Goal: Information Seeking & Learning: Learn about a topic

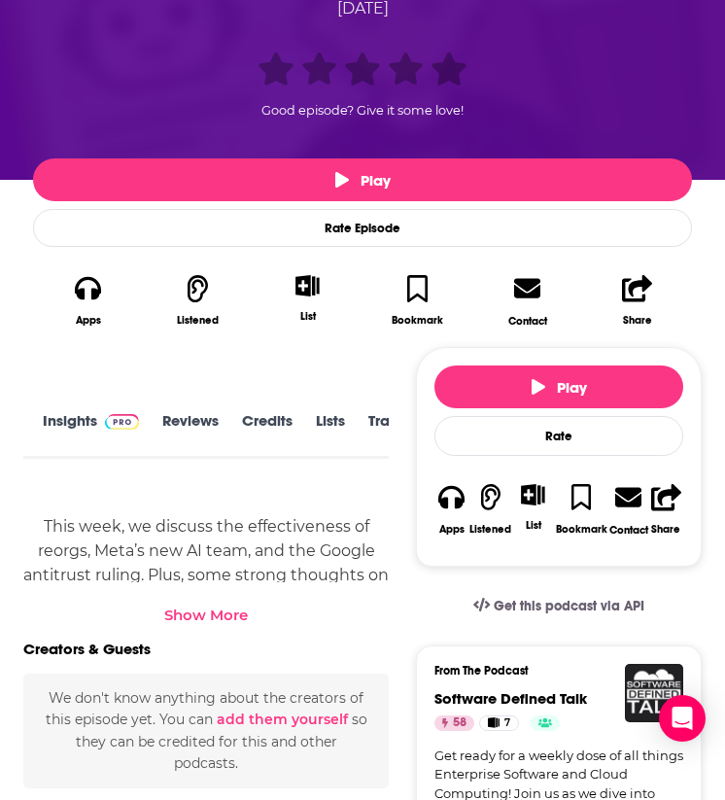
scroll to position [494, 0]
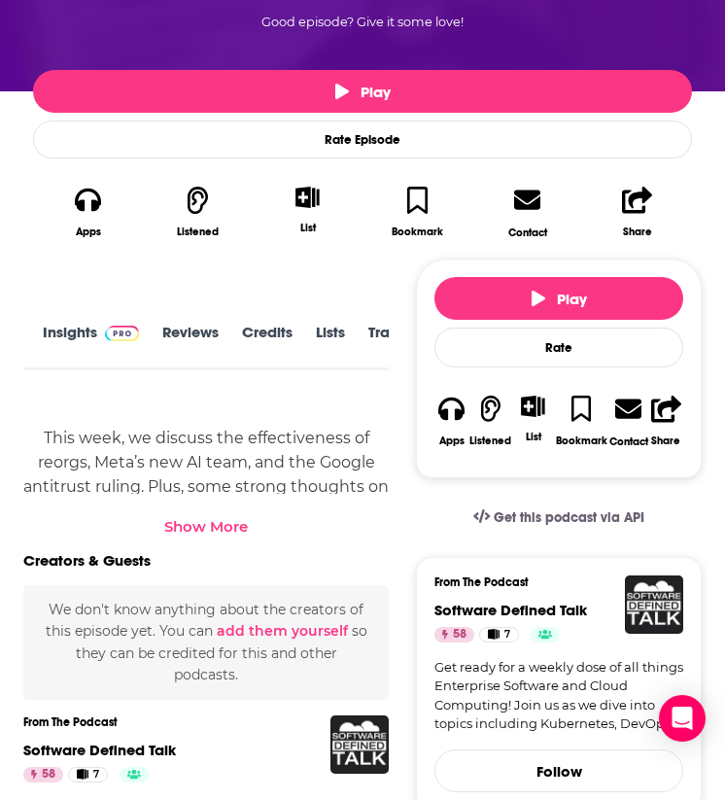
click at [111, 336] on img at bounding box center [122, 334] width 34 height 16
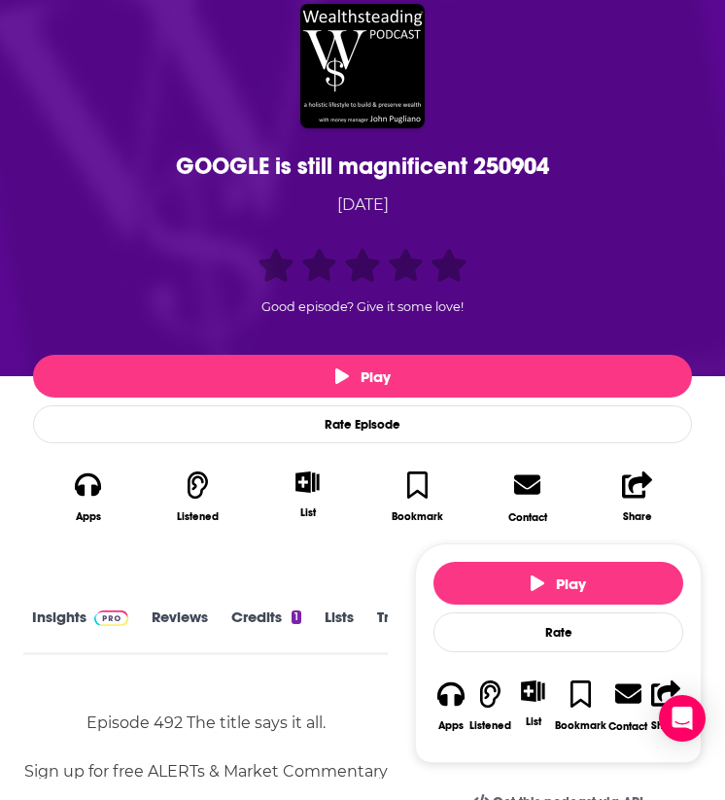
scroll to position [0, 61]
click at [335, 621] on link "Transcript" at bounding box center [353, 630] width 69 height 44
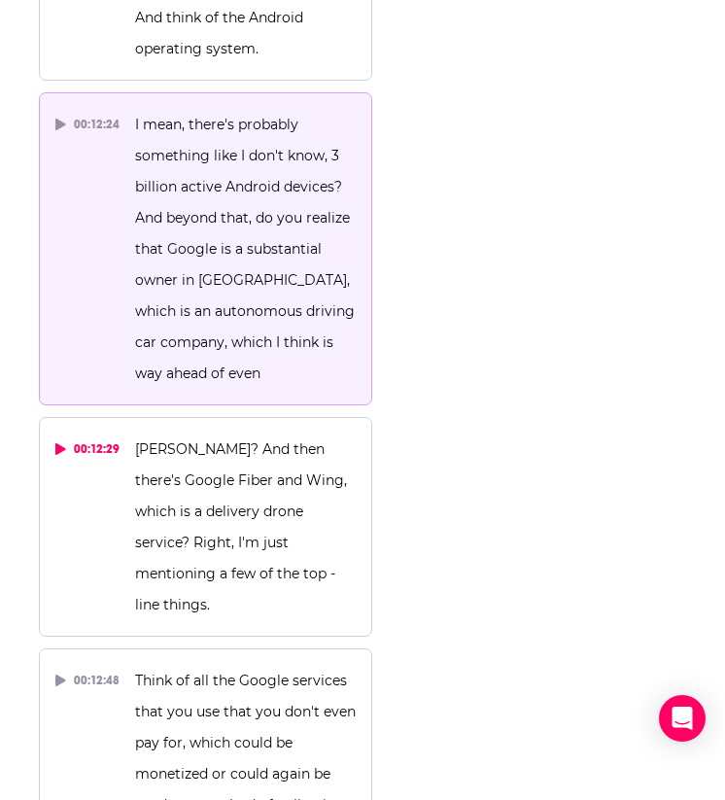
scroll to position [14321, 0]
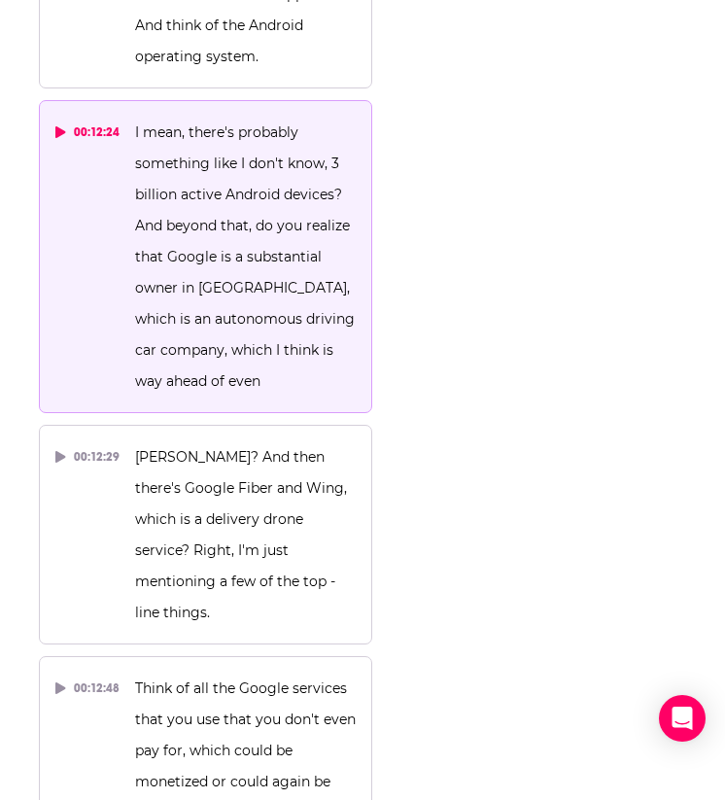
click at [94, 117] on div "00:12:24" at bounding box center [87, 132] width 64 height 31
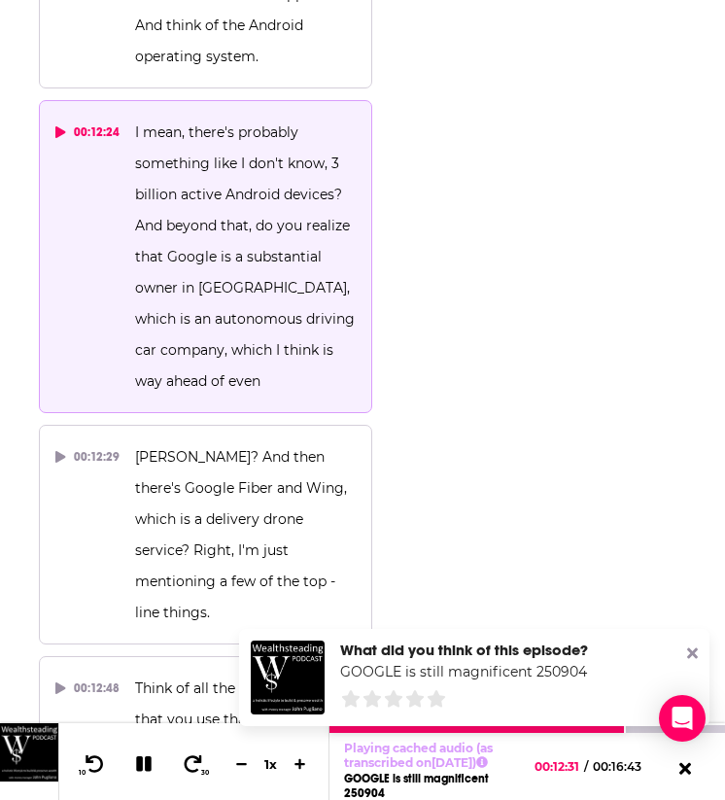
click at [142, 187] on span "I mean, there's probably something like I don't know, 3 billion active Android …" at bounding box center [247, 256] width 224 height 266
drag, startPoint x: 133, startPoint y: 189, endPoint x: 251, endPoint y: 390, distance: 233.1
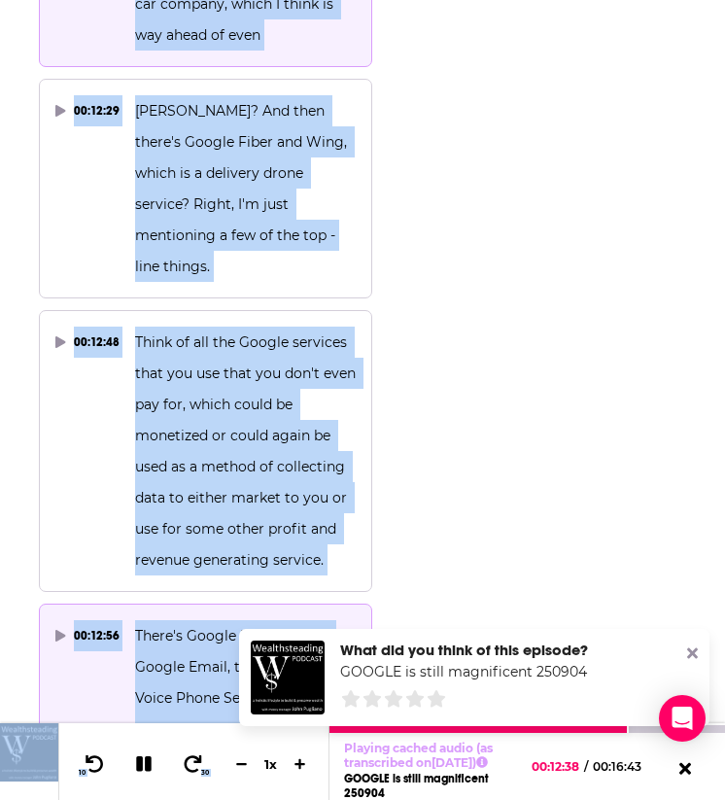
scroll to position [14680, 0]
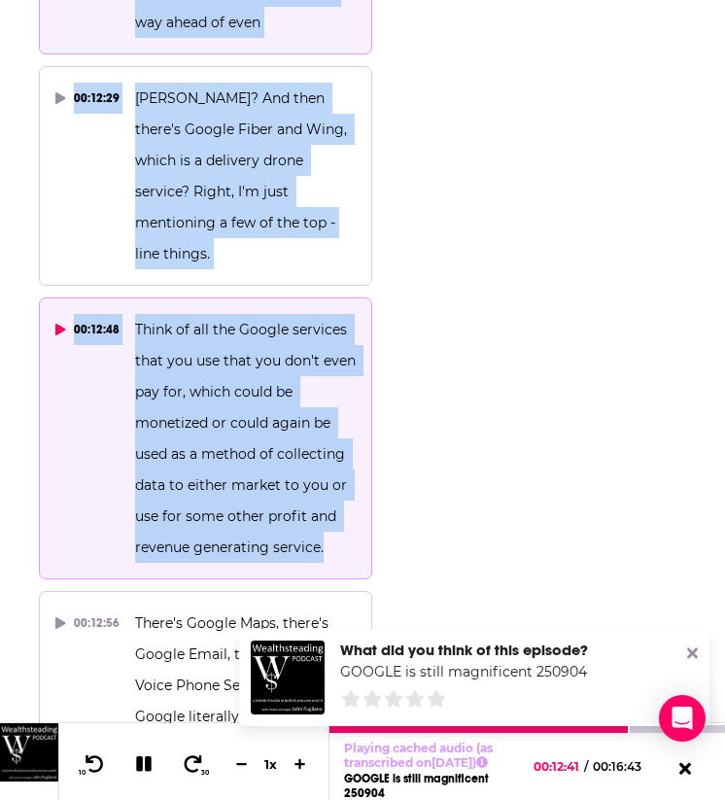
drag, startPoint x: 135, startPoint y: 192, endPoint x: 350, endPoint y: 479, distance: 358.3
copy div "And beyond that, do you realize that Google is a substantial owner in Waymo, wh…"
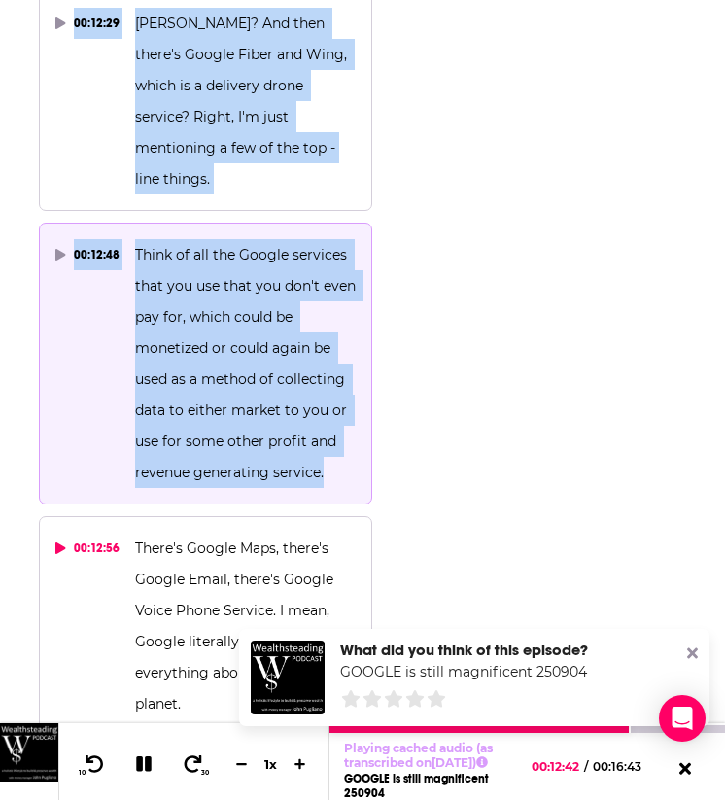
scroll to position [14759, 0]
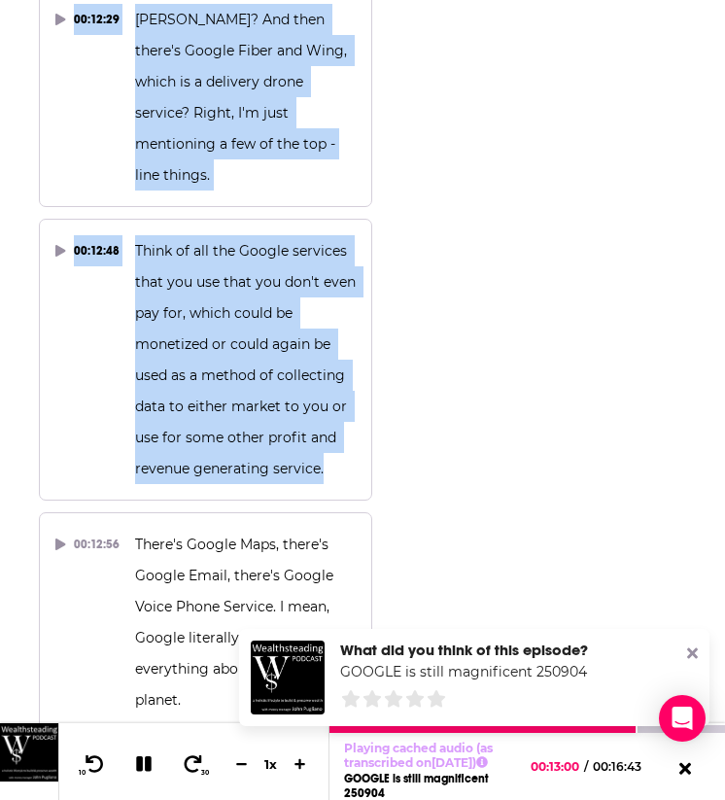
click at [137, 756] on icon at bounding box center [144, 764] width 16 height 16
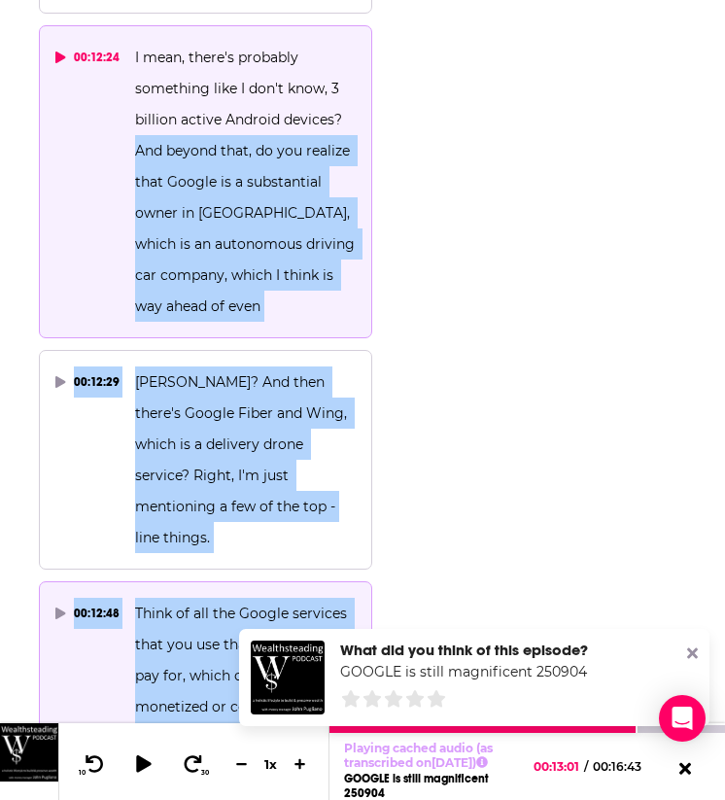
scroll to position [14390, 0]
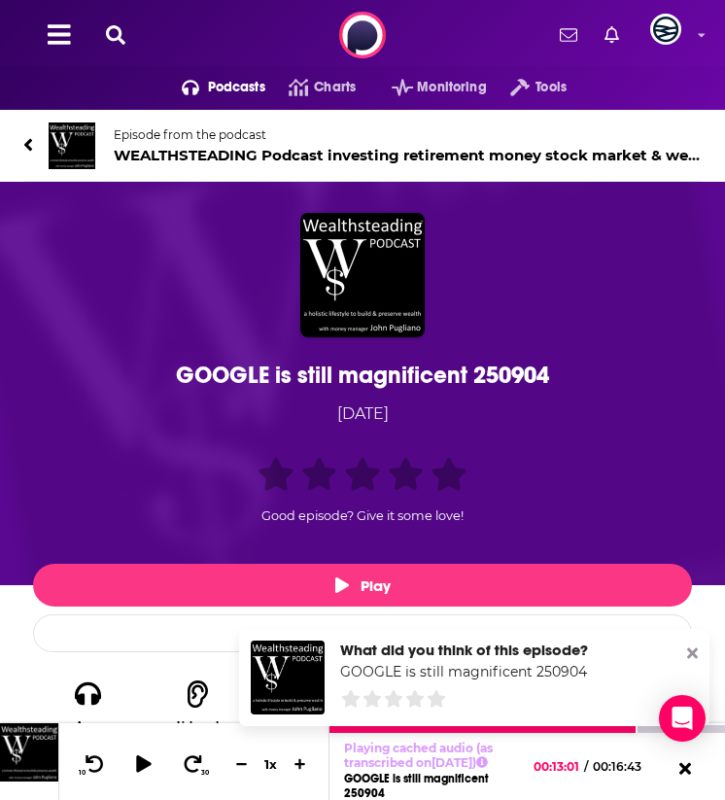
click at [321, 375] on div "GOOGLE is still magnificent 250904" at bounding box center [362, 375] width 649 height 29
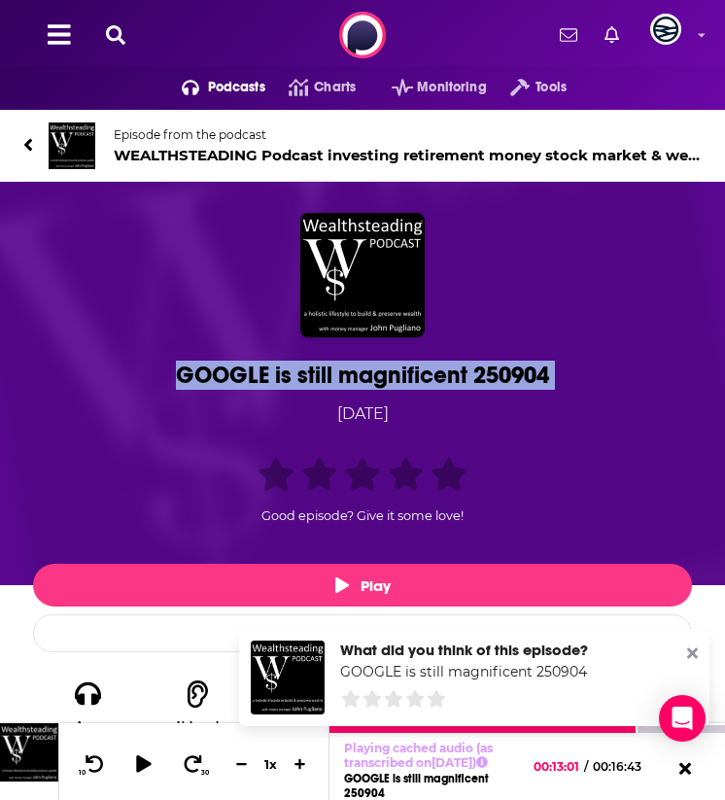
click at [321, 375] on div "GOOGLE is still magnificent 250904" at bounding box center [362, 375] width 649 height 29
click at [82, 141] on img at bounding box center [72, 145] width 47 height 47
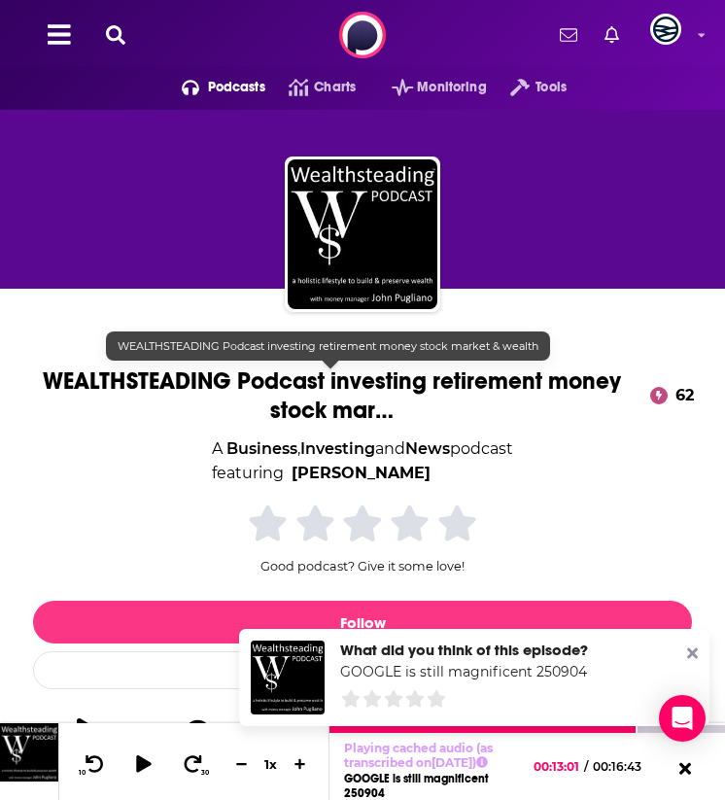
click at [120, 376] on span "WEALTHSTEADING Podcast investing retirement money stock mar…" at bounding box center [331, 395] width 616 height 58
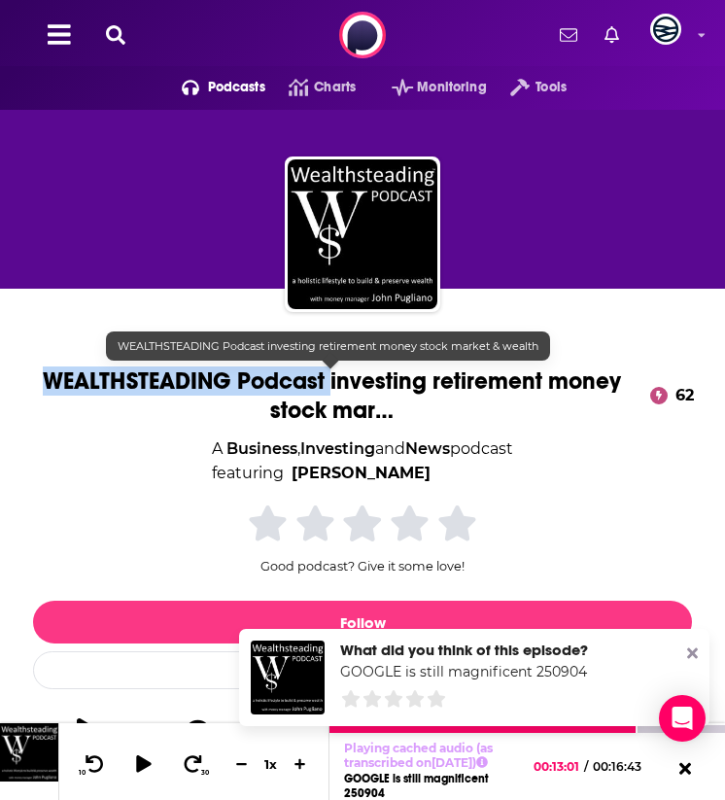
drag, startPoint x: 20, startPoint y: 372, endPoint x: 330, endPoint y: 371, distance: 310.1
click at [330, 371] on div "John Pugliano WEALTHSTEADING Podcast investing retirement money stock mar… 62 A…" at bounding box center [363, 552] width 708 height 426
copy h1 "WEALTHSTEADING Podcast"
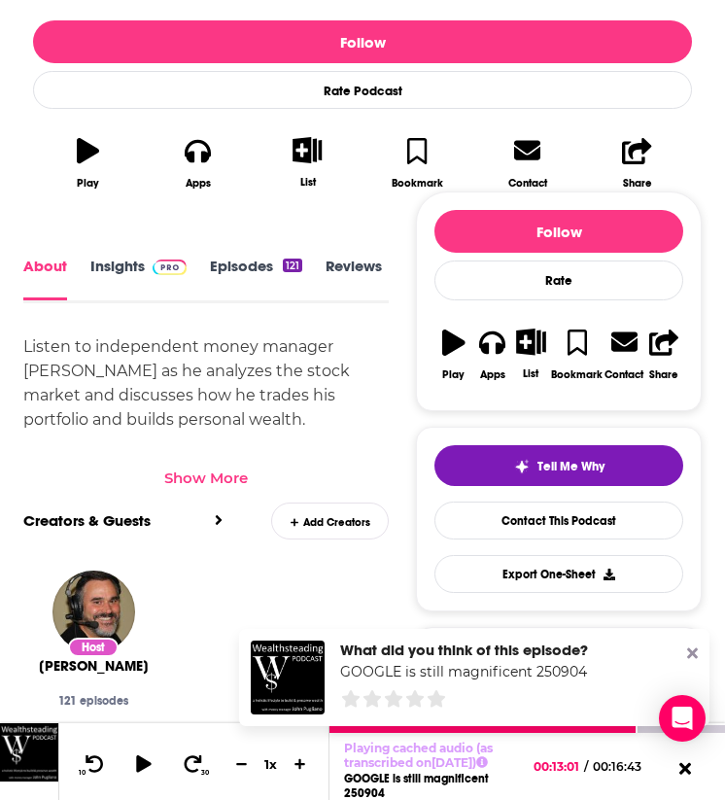
scroll to position [592, 0]
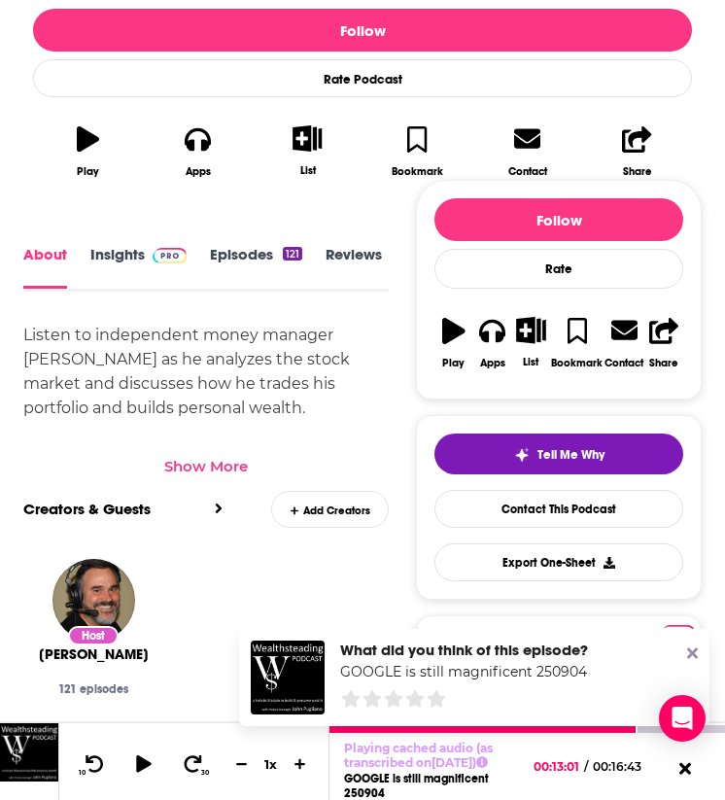
click at [228, 366] on div "Listen to independent money manager John Pugliano as he analyzes the stock mark…" at bounding box center [205, 432] width 365 height 219
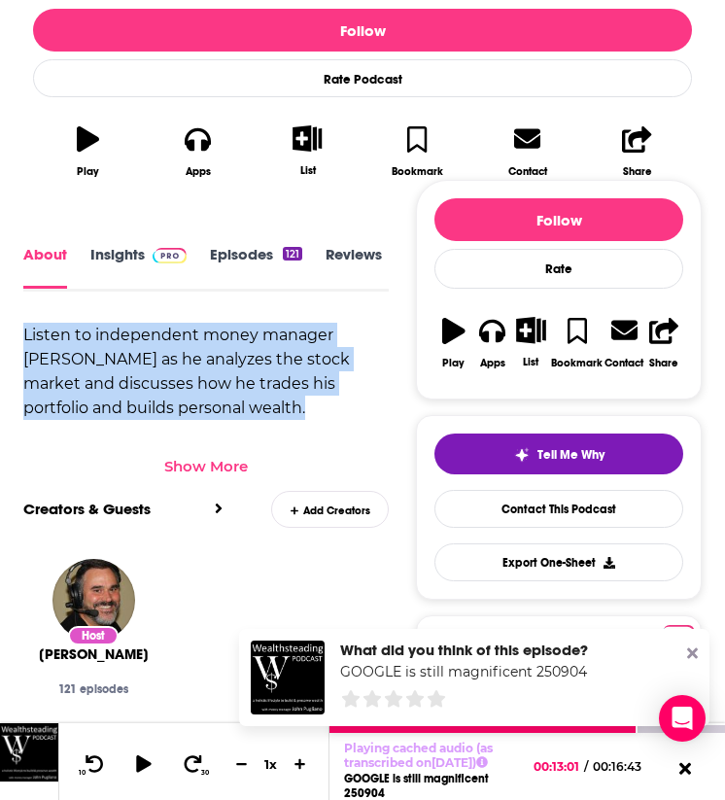
drag, startPoint x: 19, startPoint y: 335, endPoint x: 204, endPoint y: 407, distance: 198.2
copy div "Listen to independent money manager John Pugliano as he analyzes the stock mark…"
click at [121, 250] on link "Insights" at bounding box center [138, 266] width 96 height 43
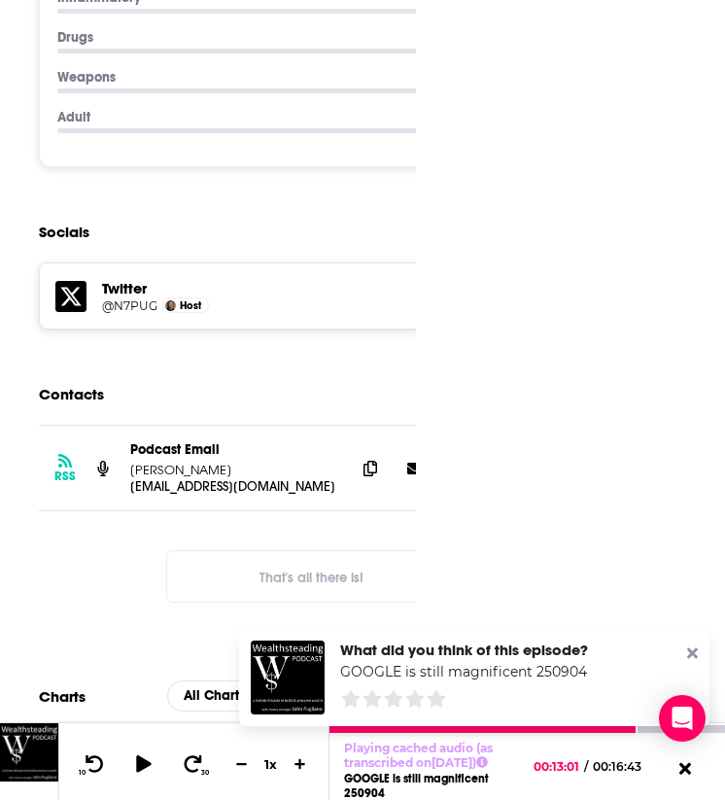
scroll to position [2597, 0]
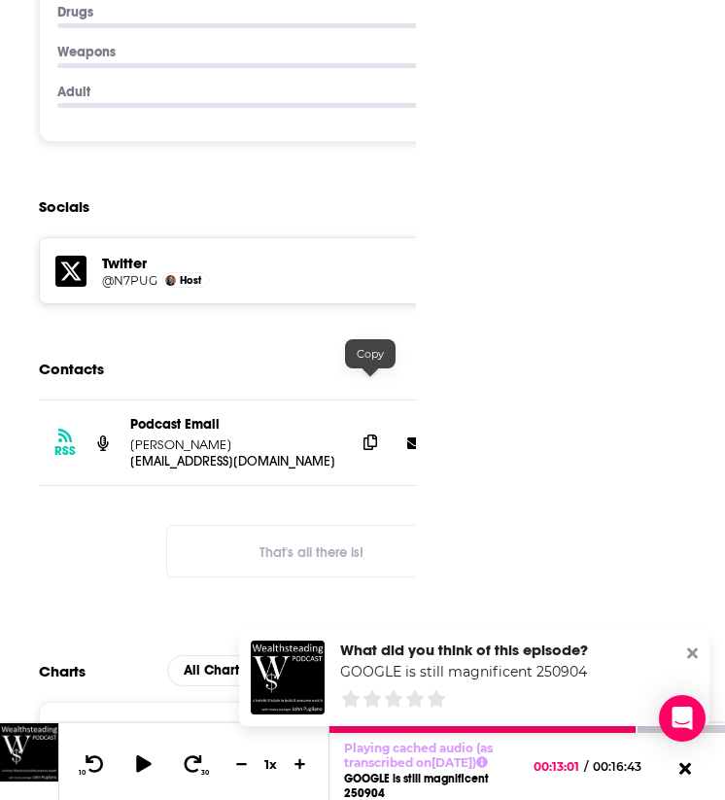
click at [373, 435] on icon at bounding box center [371, 443] width 14 height 16
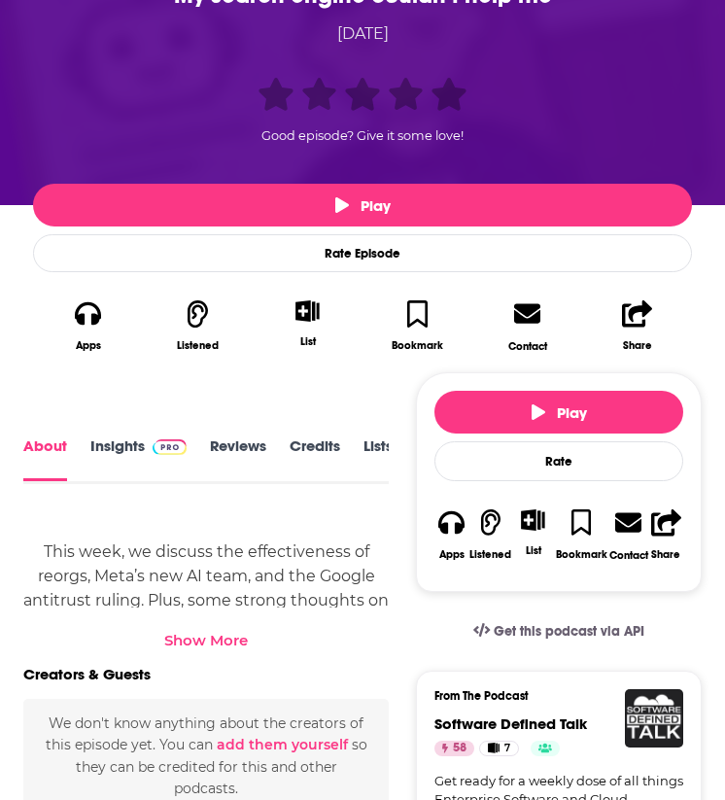
scroll to position [3, 0]
click at [248, 643] on div "Show More" at bounding box center [205, 640] width 365 height 18
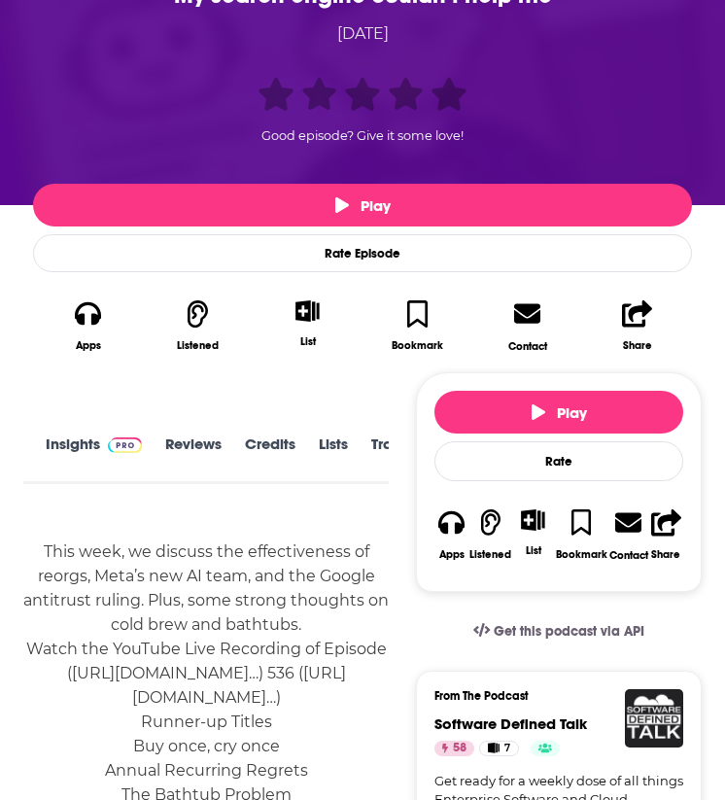
scroll to position [3, 126]
click at [314, 436] on link "Transcript" at bounding box center [330, 457] width 69 height 45
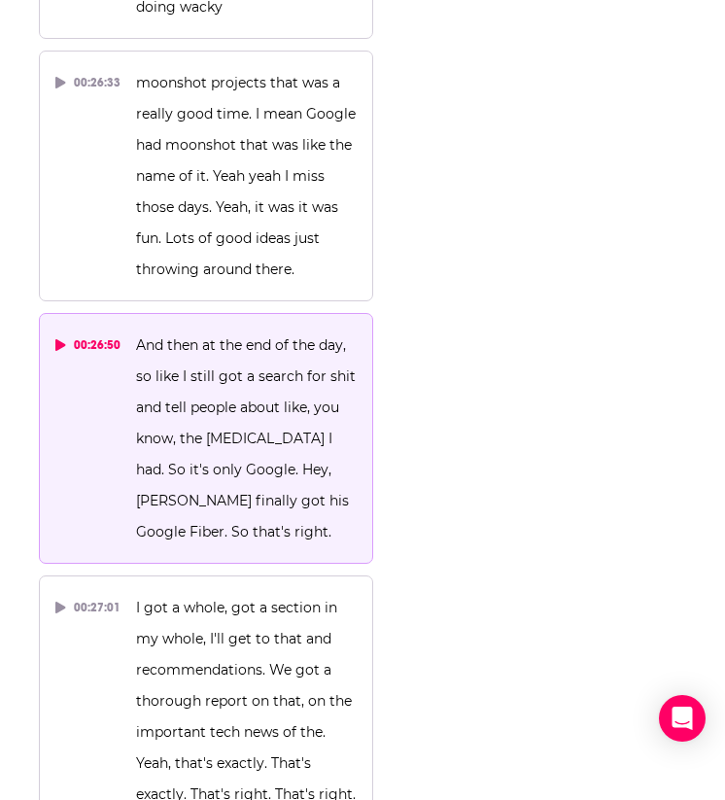
scroll to position [36072, 0]
click at [98, 336] on div "00:26:50" at bounding box center [87, 345] width 65 height 31
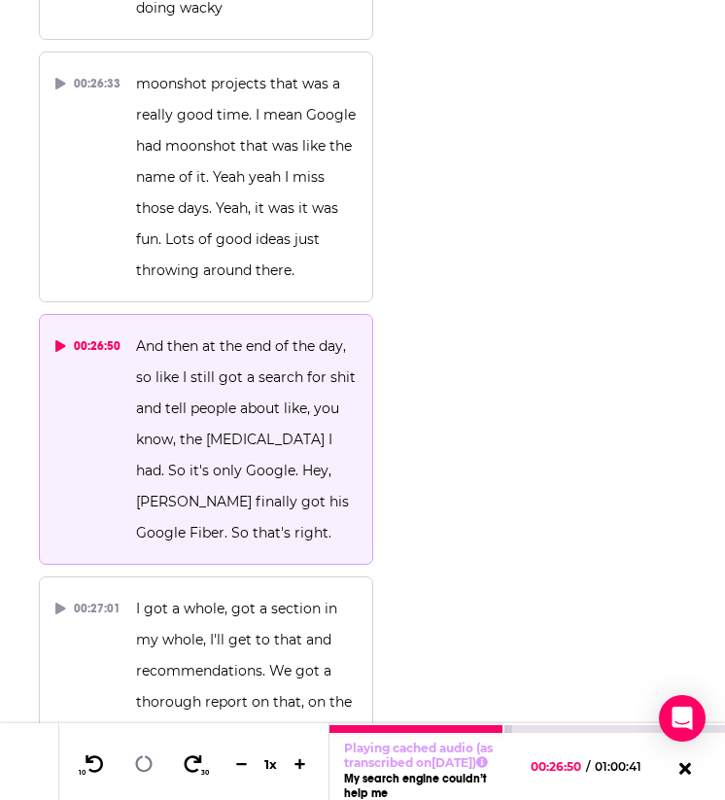
click at [59, 342] on icon at bounding box center [60, 346] width 10 height 12
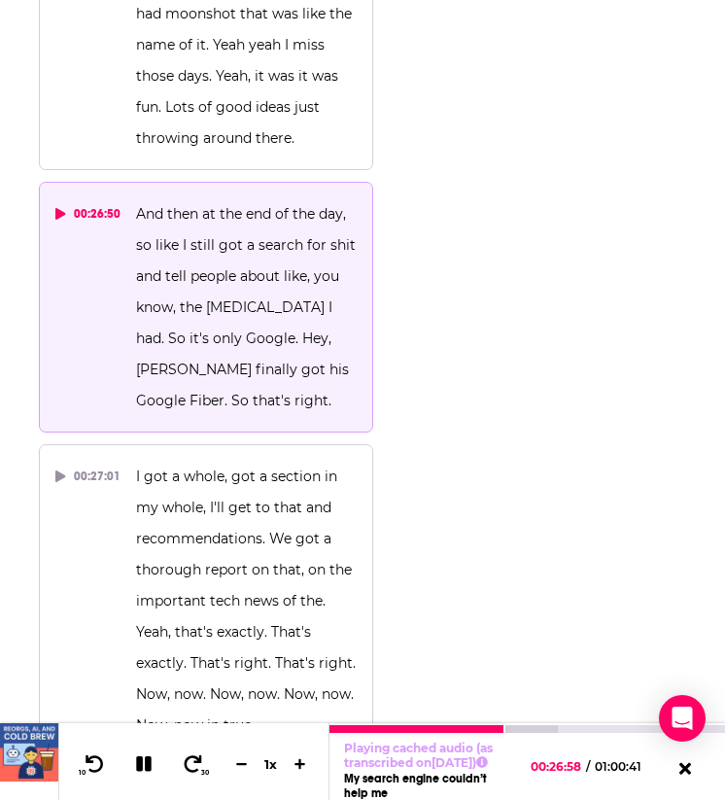
scroll to position [36207, 0]
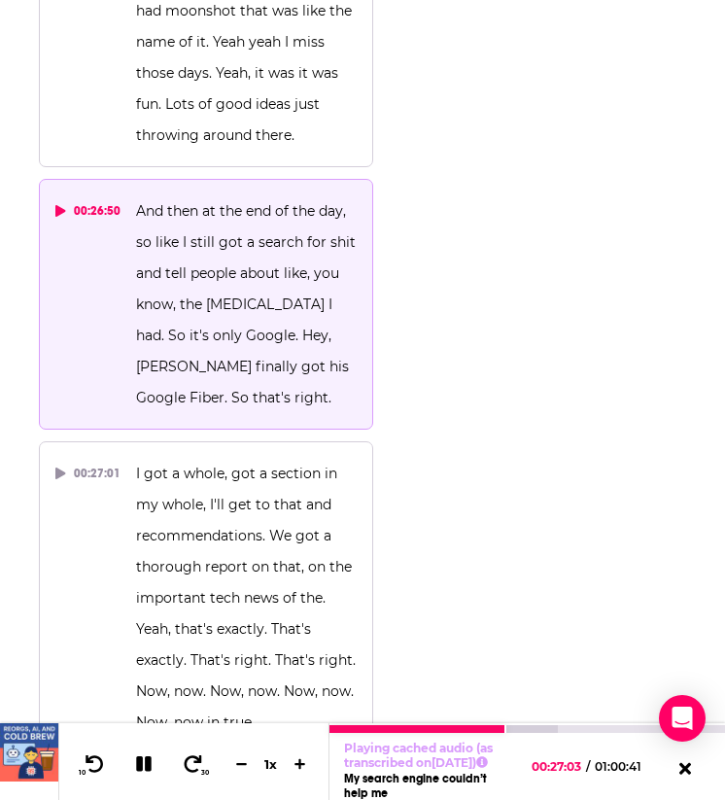
click at [144, 760] on icon at bounding box center [143, 763] width 27 height 25
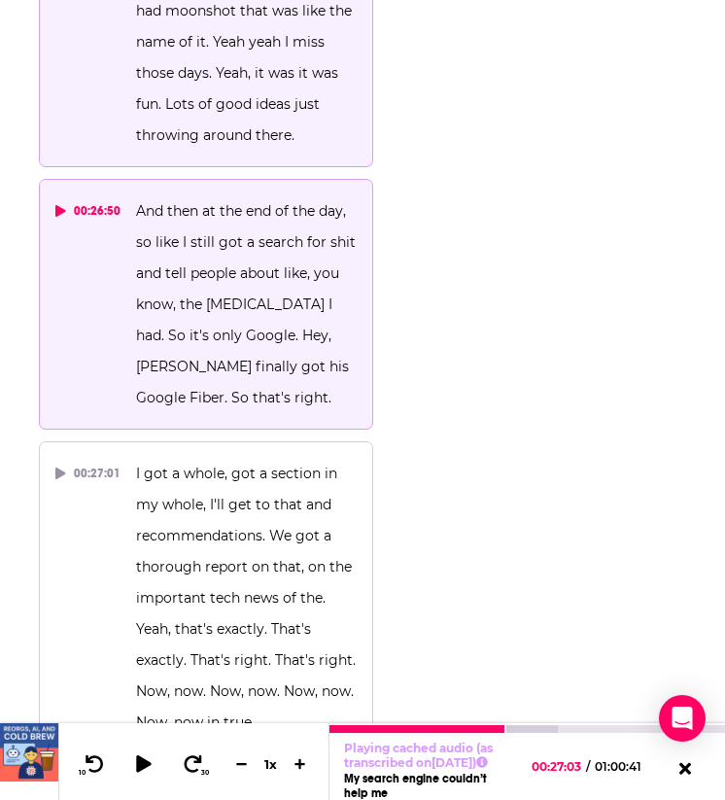
scroll to position [70864, 0]
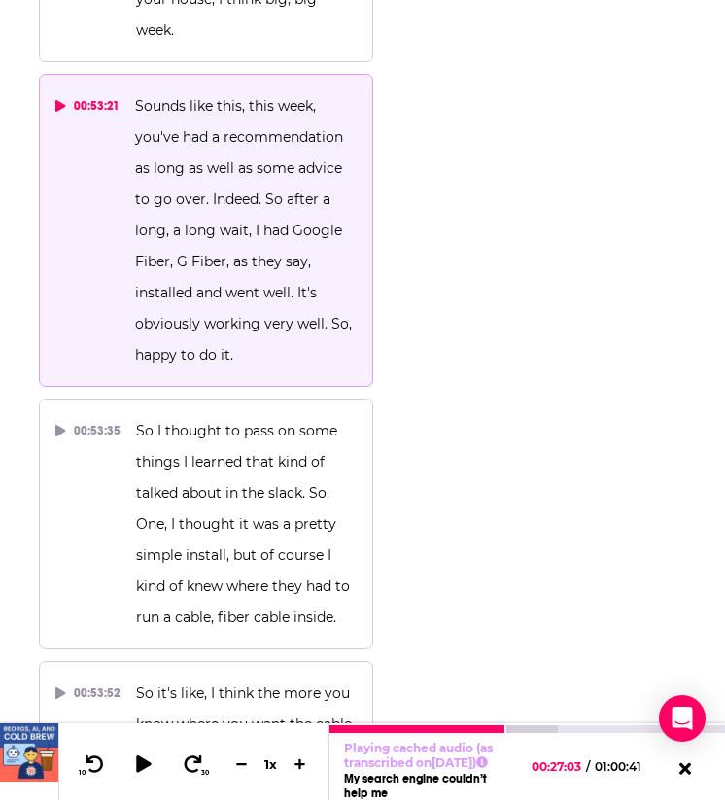
click at [67, 122] on div "00:53:21" at bounding box center [87, 105] width 64 height 31
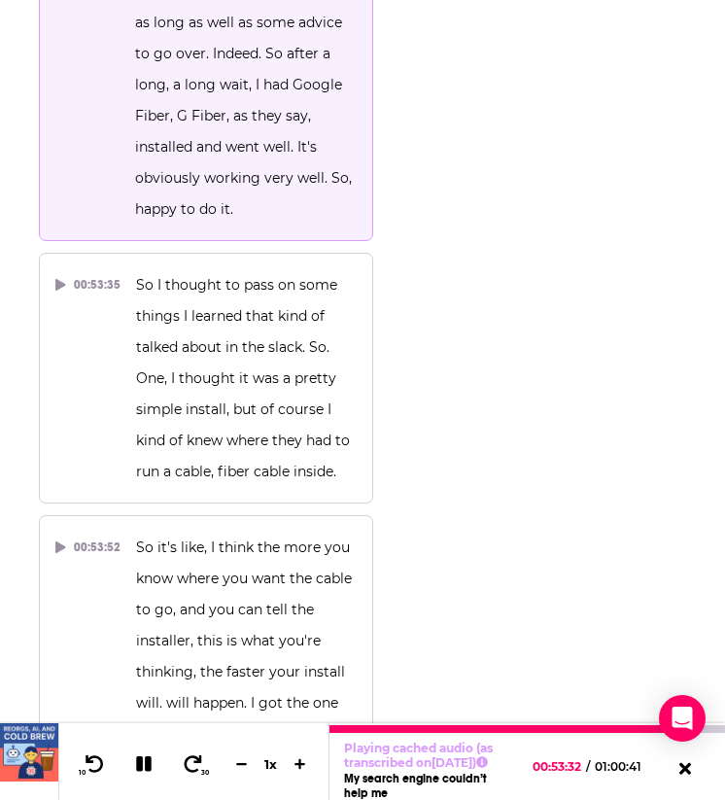
scroll to position [71012, 0]
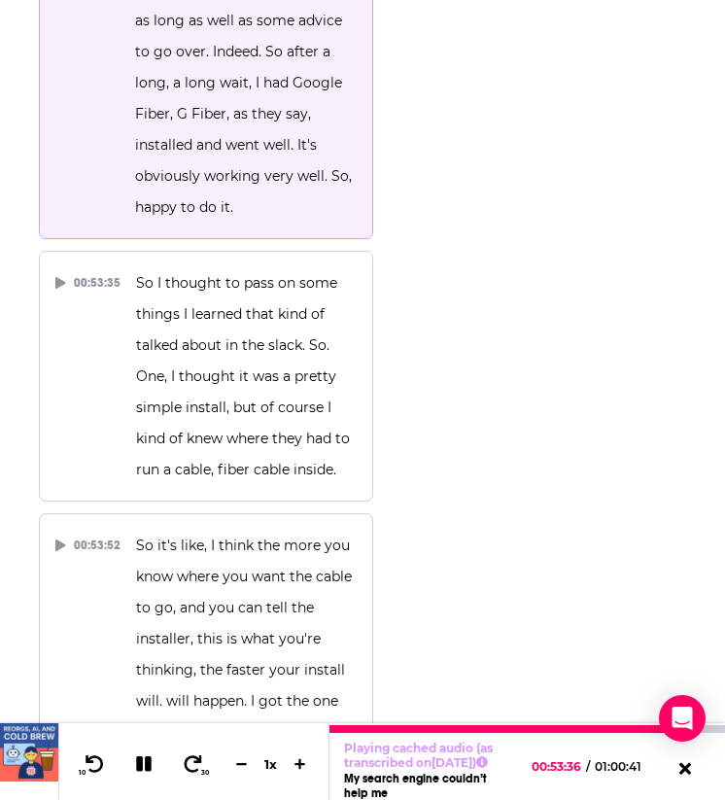
click at [150, 755] on icon at bounding box center [144, 763] width 22 height 17
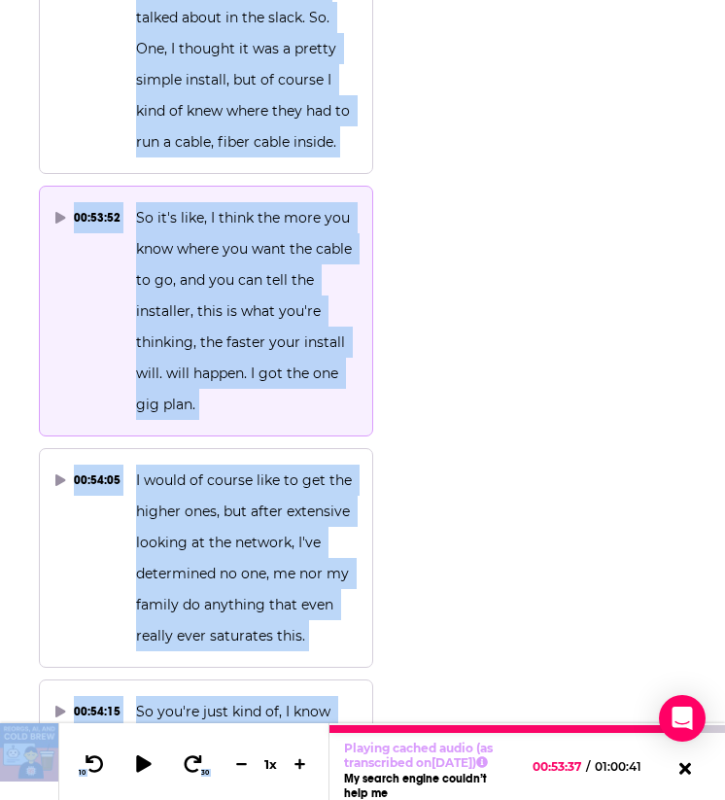
scroll to position [71358, 0]
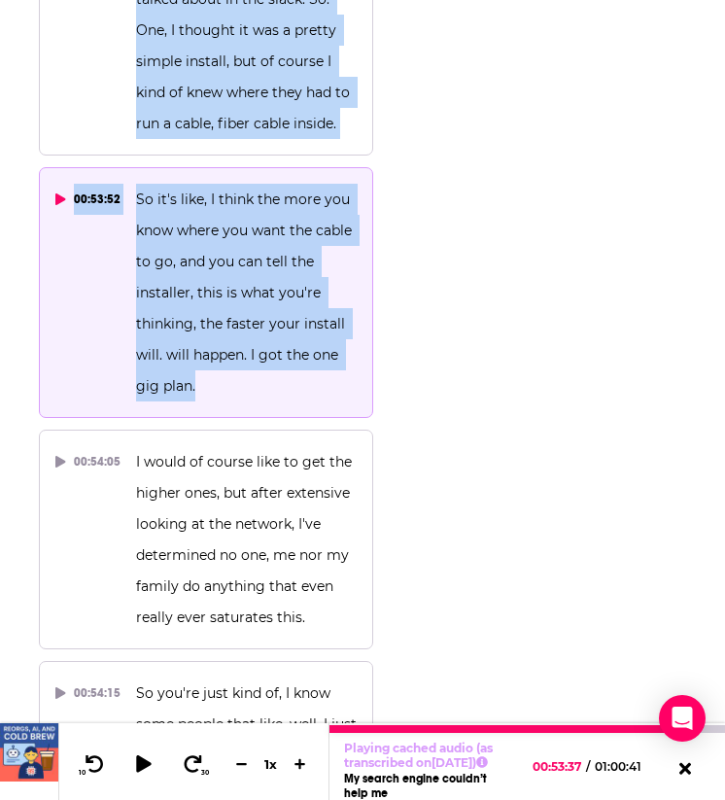
drag, startPoint x: 281, startPoint y: 193, endPoint x: 283, endPoint y: 532, distance: 338.3
copy div "after a long, a long wait, I had Google Fiber, G Fiber, as they say, installed …"
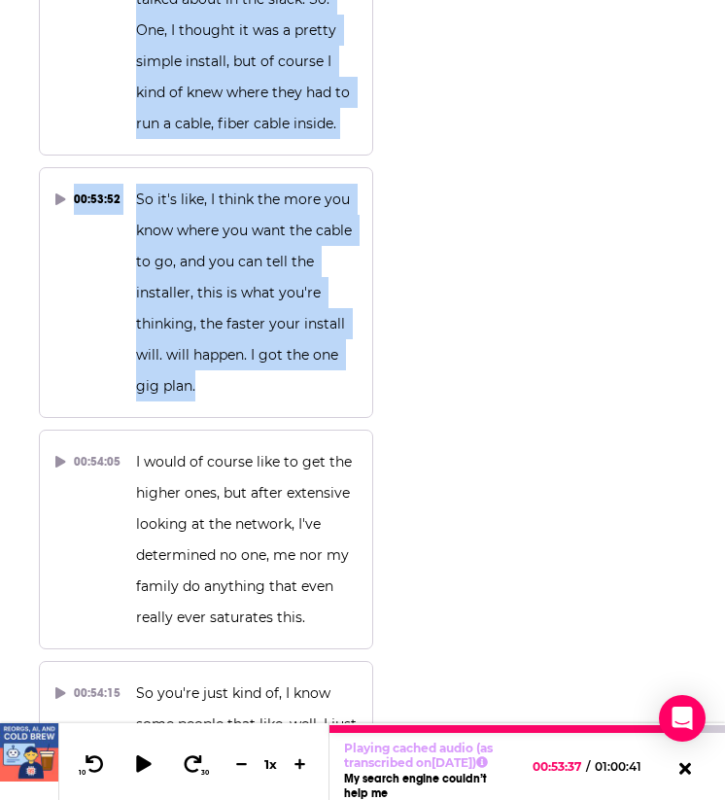
click at [136, 759] on icon at bounding box center [144, 763] width 16 height 17
click at [136, 759] on icon at bounding box center [144, 764] width 16 height 16
click at [136, 759] on icon at bounding box center [143, 763] width 17 height 19
click at [106, 758] on button "10" at bounding box center [93, 764] width 40 height 27
click at [143, 756] on icon at bounding box center [144, 763] width 22 height 17
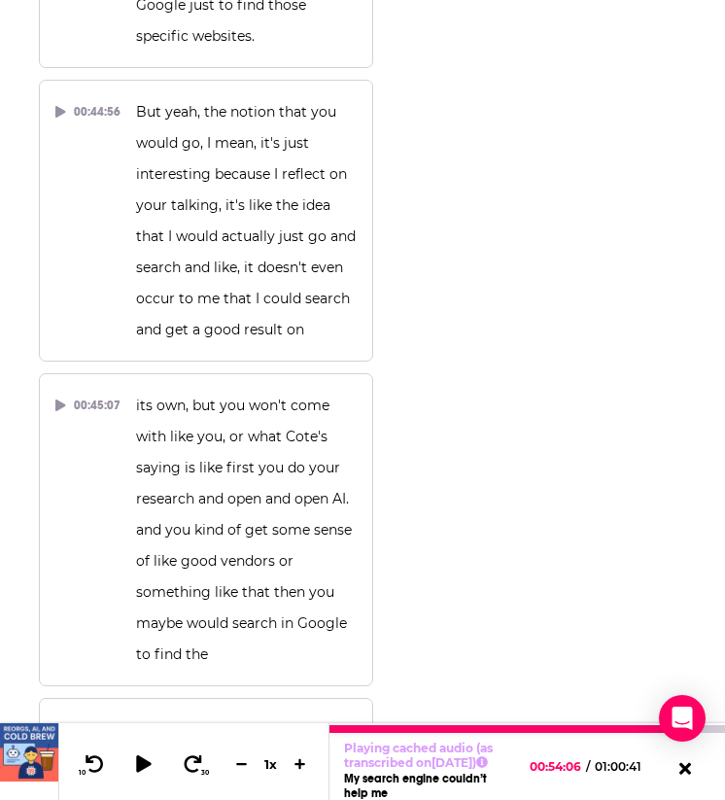
scroll to position [59939, 0]
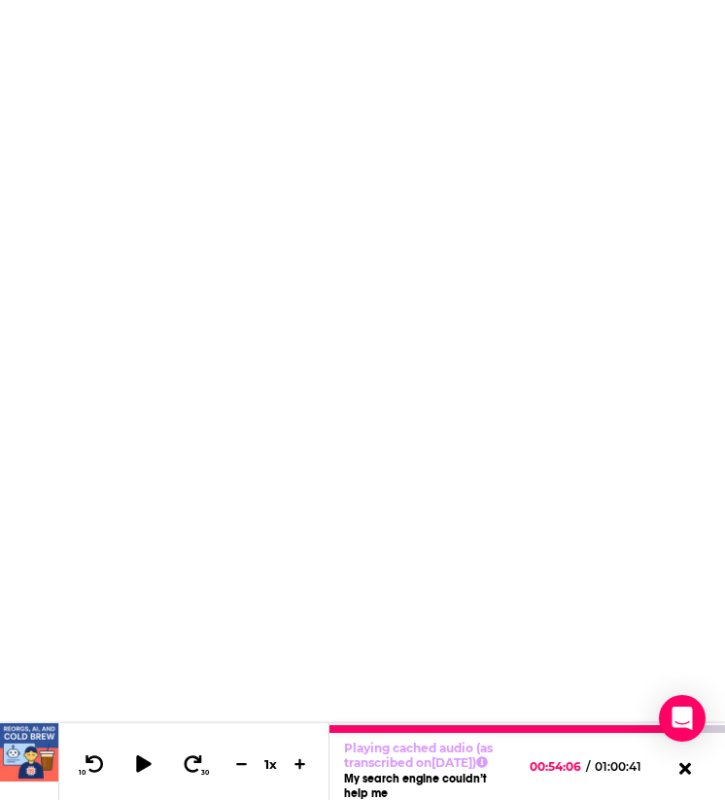
scroll to position [2, 126]
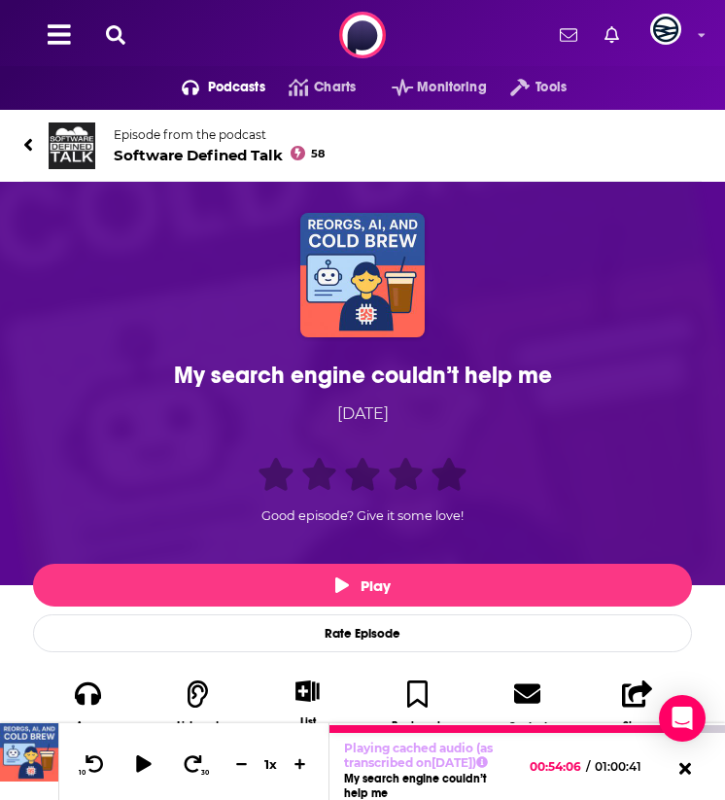
click at [42, 144] on link "Episode from the podcast Software Defined Talk 58" at bounding box center [362, 145] width 678 height 47
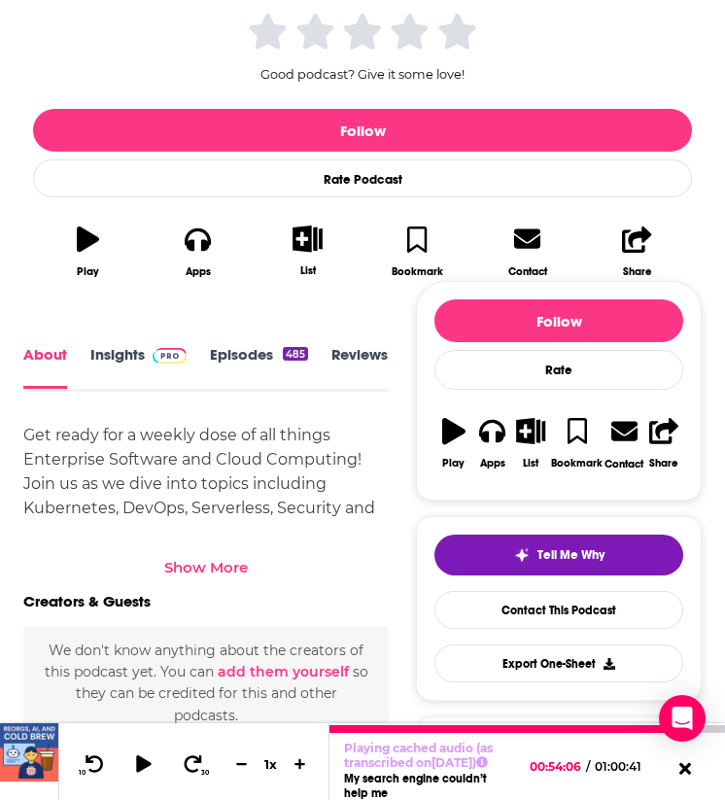
scroll to position [441, 0]
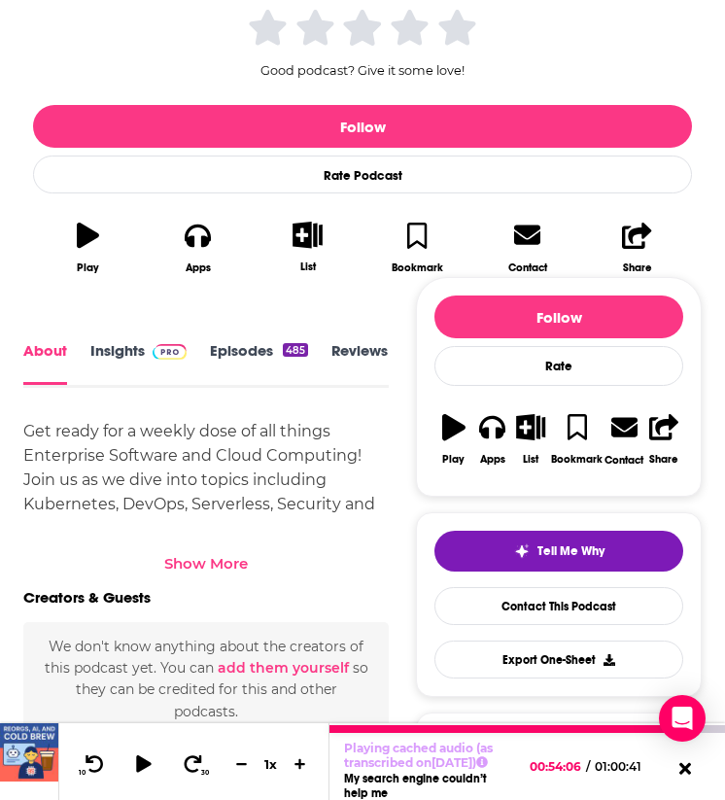
click at [247, 350] on link "Episodes 485" at bounding box center [259, 363] width 98 height 43
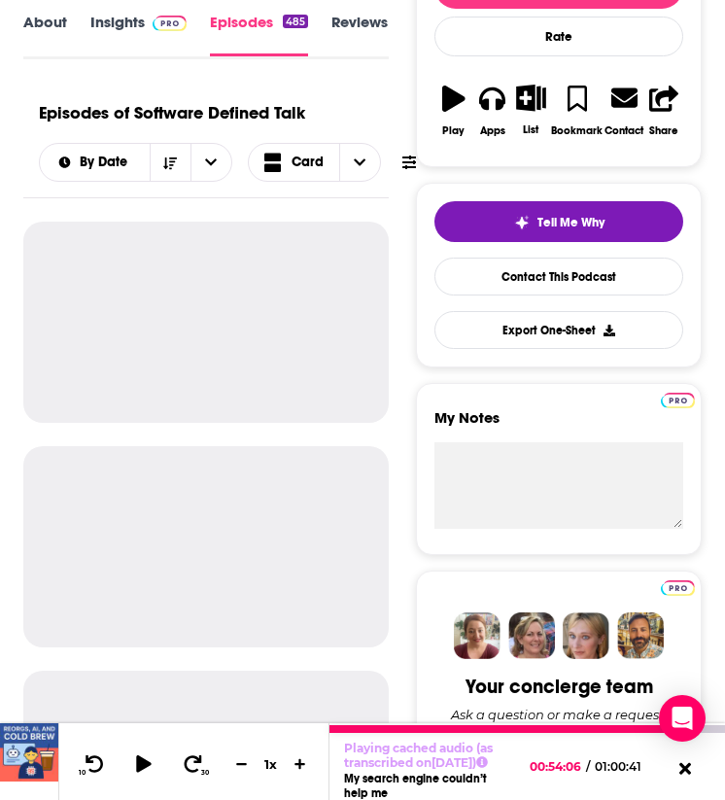
scroll to position [264, 0]
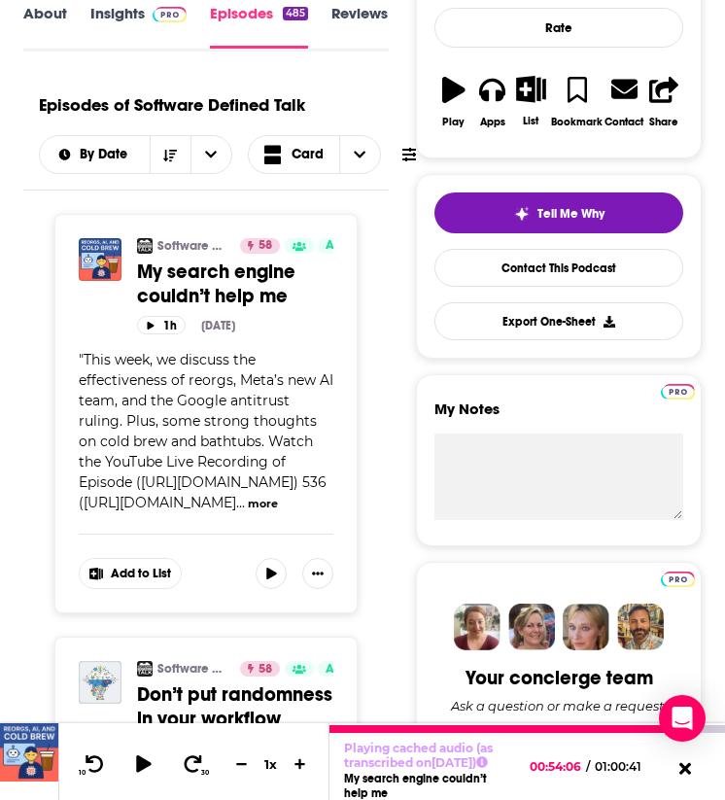
click at [223, 288] on link "My search engine couldn’t help me" at bounding box center [235, 284] width 196 height 49
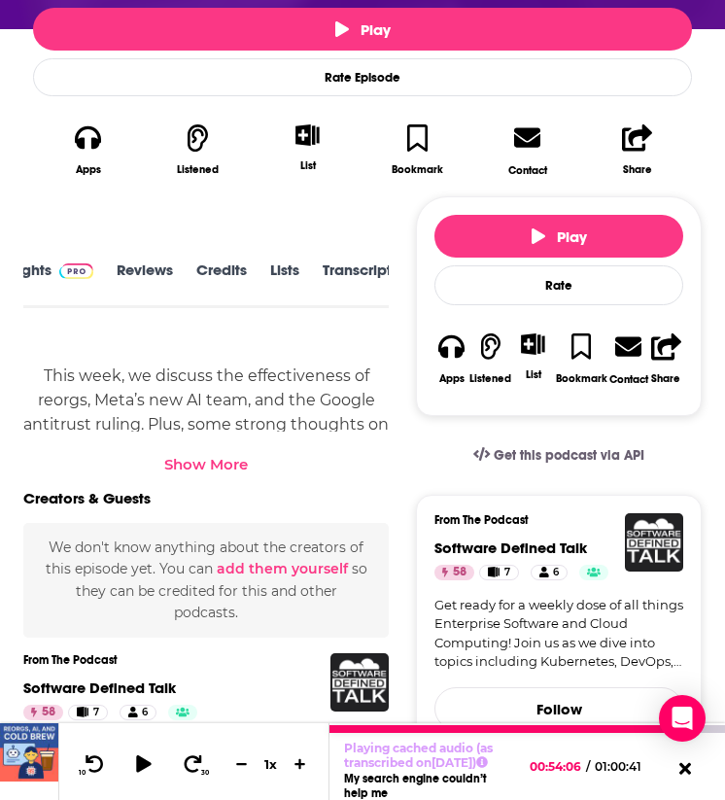
scroll to position [0, 126]
click at [302, 271] on link "Transcript" at bounding box center [330, 283] width 69 height 44
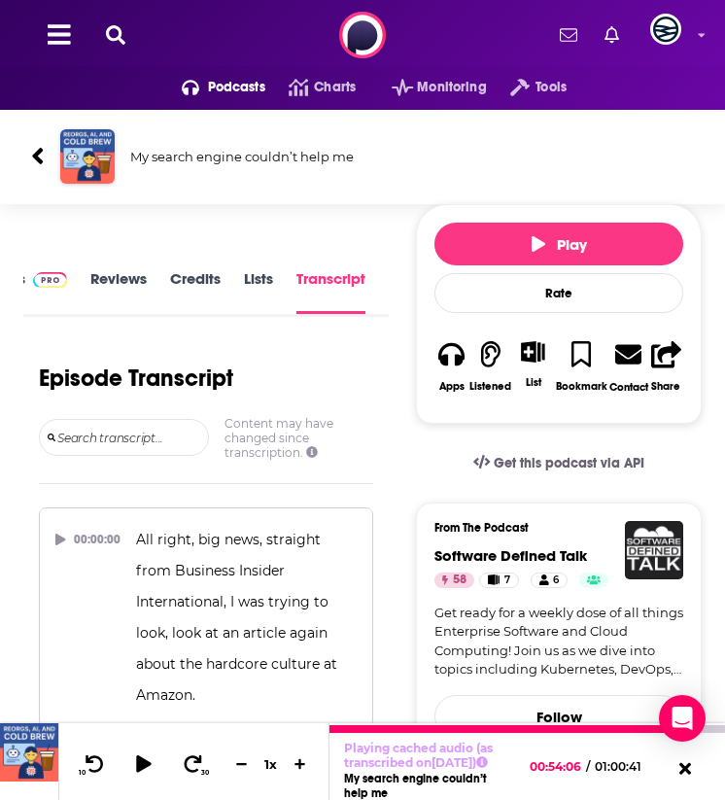
click at [188, 160] on h3 "My search engine couldn’t help me" at bounding box center [412, 157] width 564 height 16
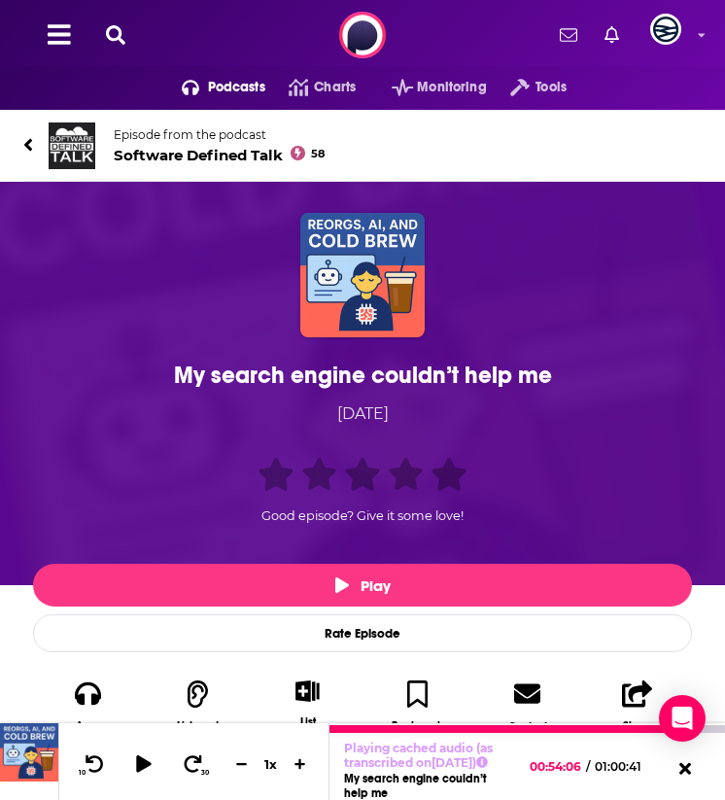
click at [296, 381] on div "My search engine couldn’t help me" at bounding box center [362, 375] width 649 height 29
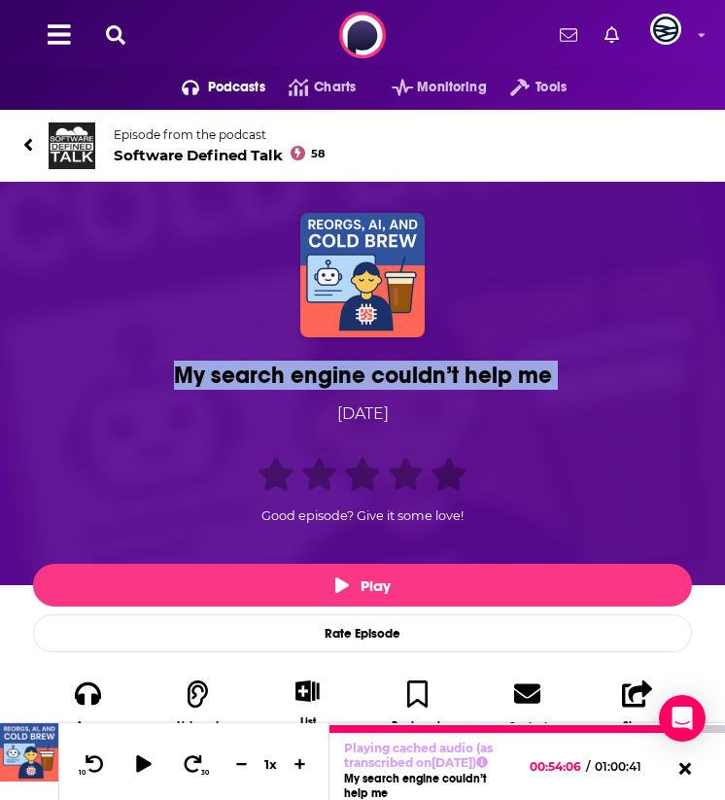
click at [296, 381] on div "My search engine couldn’t help me" at bounding box center [362, 375] width 649 height 29
click at [64, 143] on img at bounding box center [72, 145] width 47 height 47
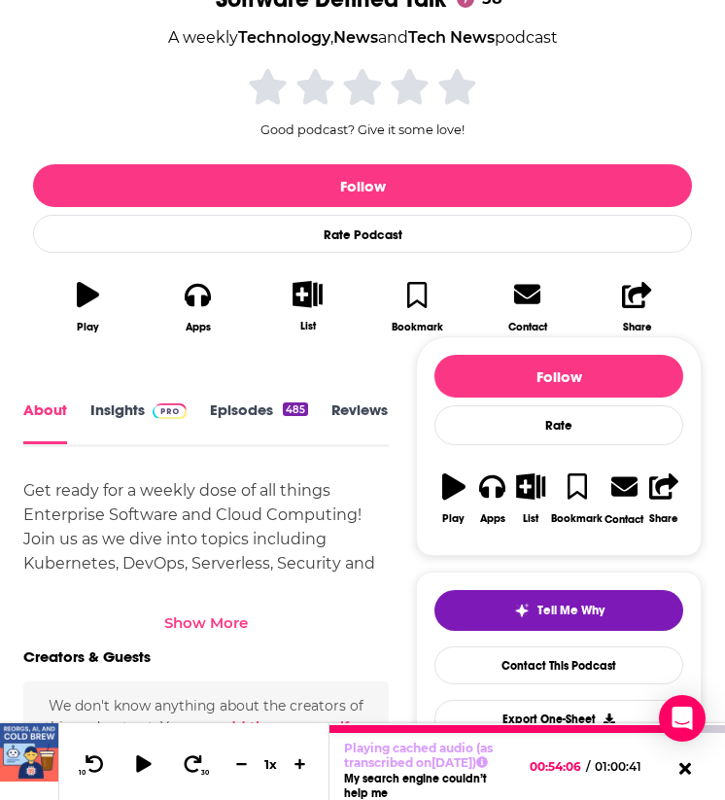
scroll to position [481, 0]
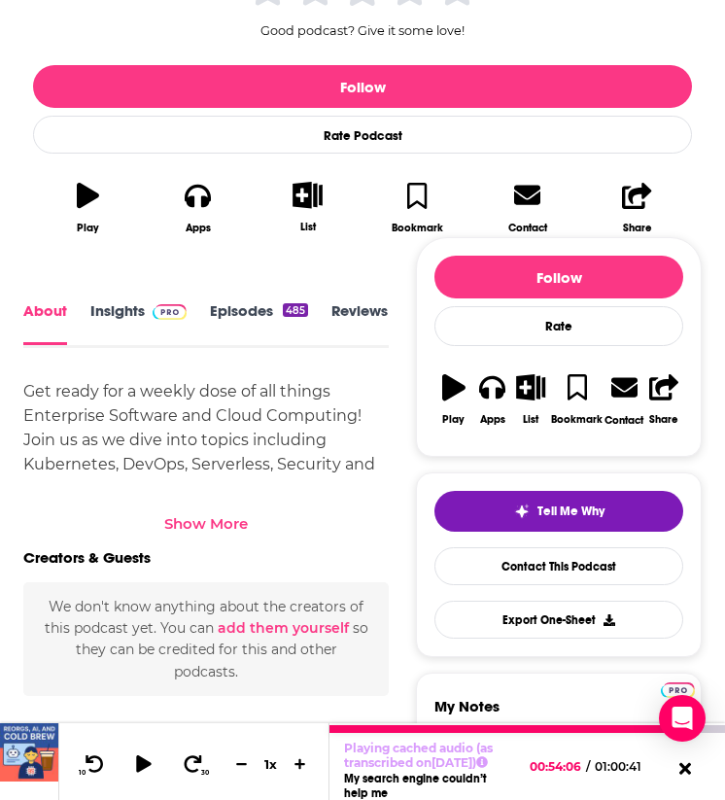
click at [197, 519] on div "Show More" at bounding box center [206, 523] width 84 height 18
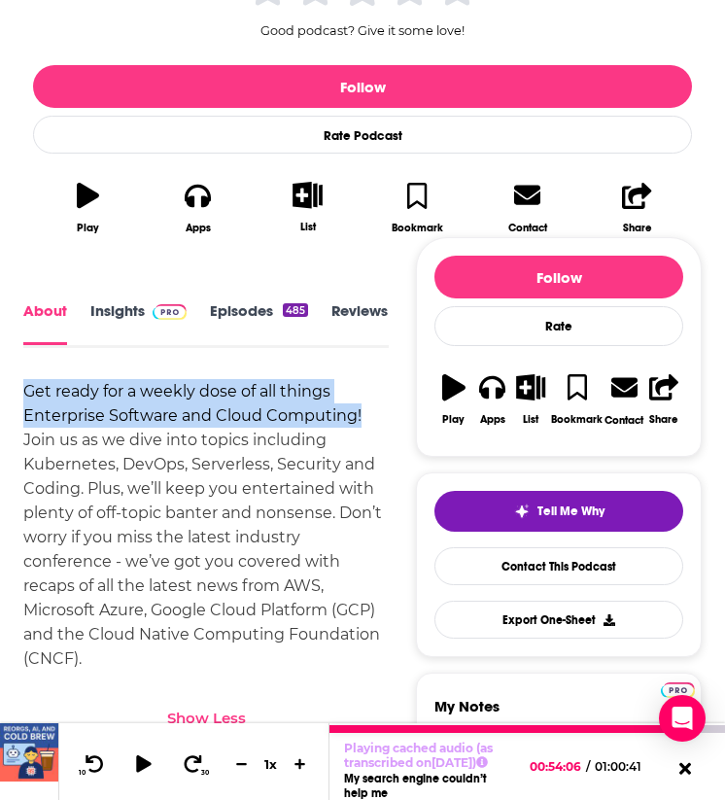
drag, startPoint x: 18, startPoint y: 378, endPoint x: 381, endPoint y: 417, distance: 364.7
copy div "Get ready for a weekly dose of all things Enterprise Software and Cloud Computi…"
click at [125, 324] on link "Insights" at bounding box center [138, 323] width 96 height 43
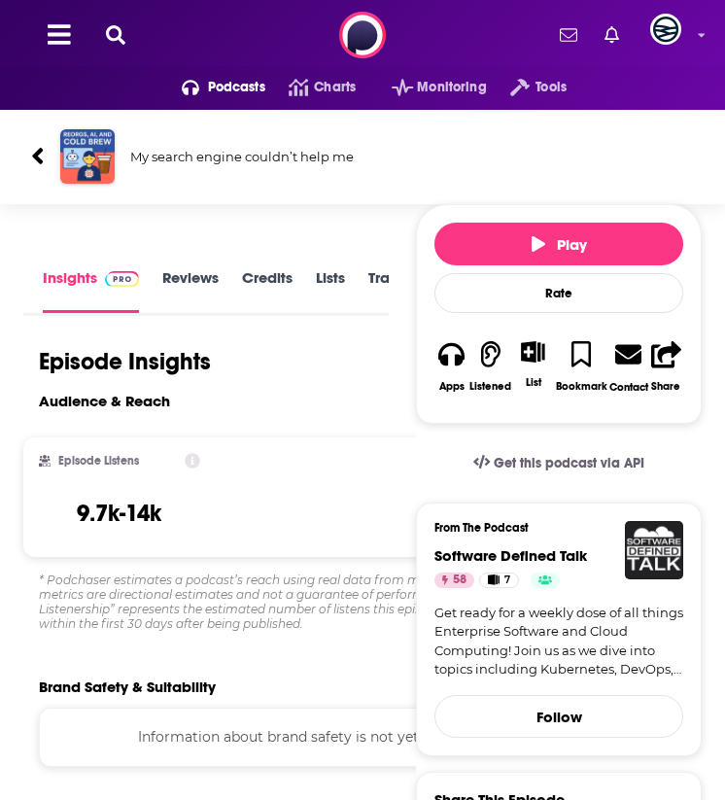
scroll to position [3, 0]
click at [233, 419] on div "Audience & Reach" at bounding box center [311, 407] width 576 height 30
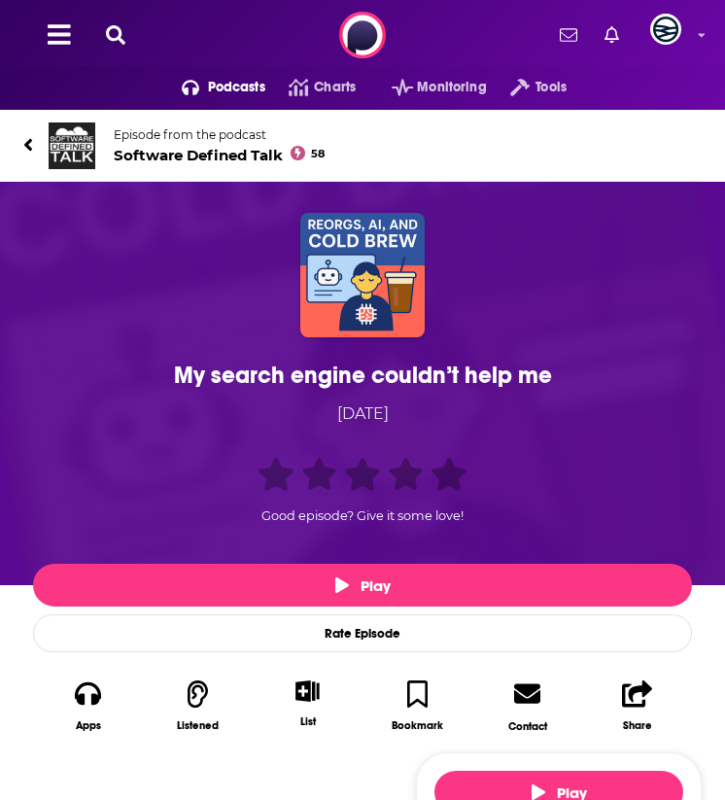
click at [79, 147] on img at bounding box center [72, 145] width 47 height 47
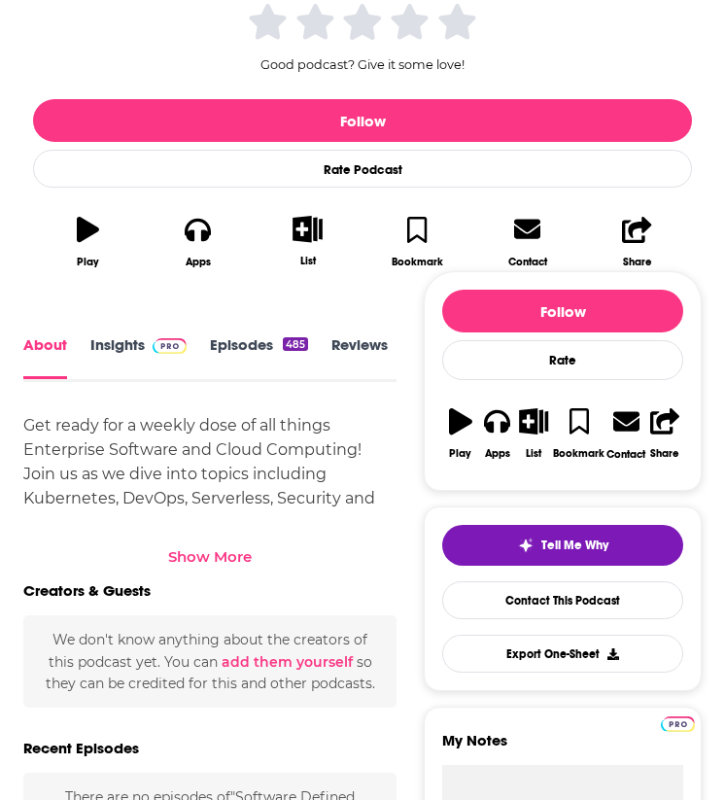
scroll to position [483, 0]
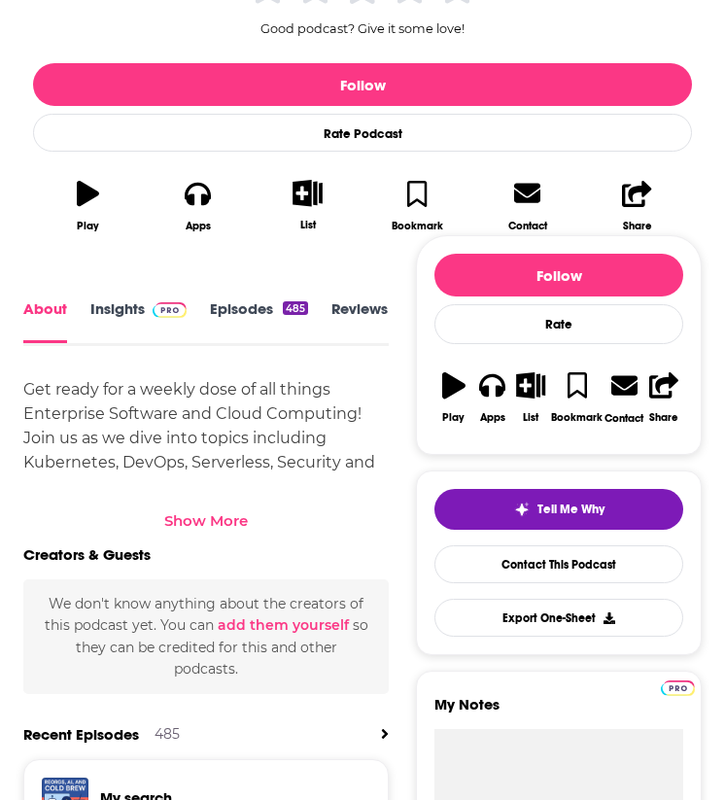
click at [159, 327] on link "Insights" at bounding box center [138, 321] width 96 height 43
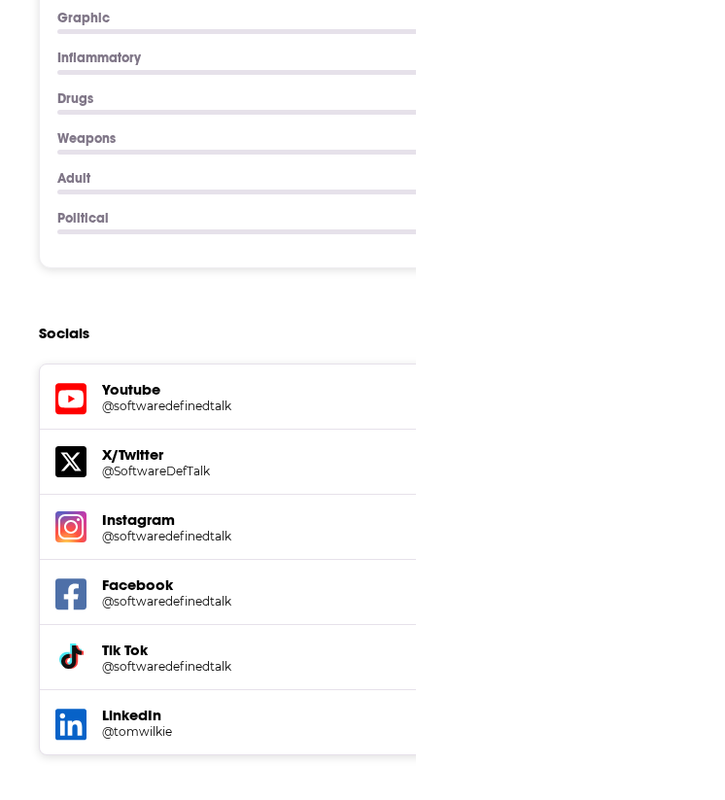
scroll to position [2965, 0]
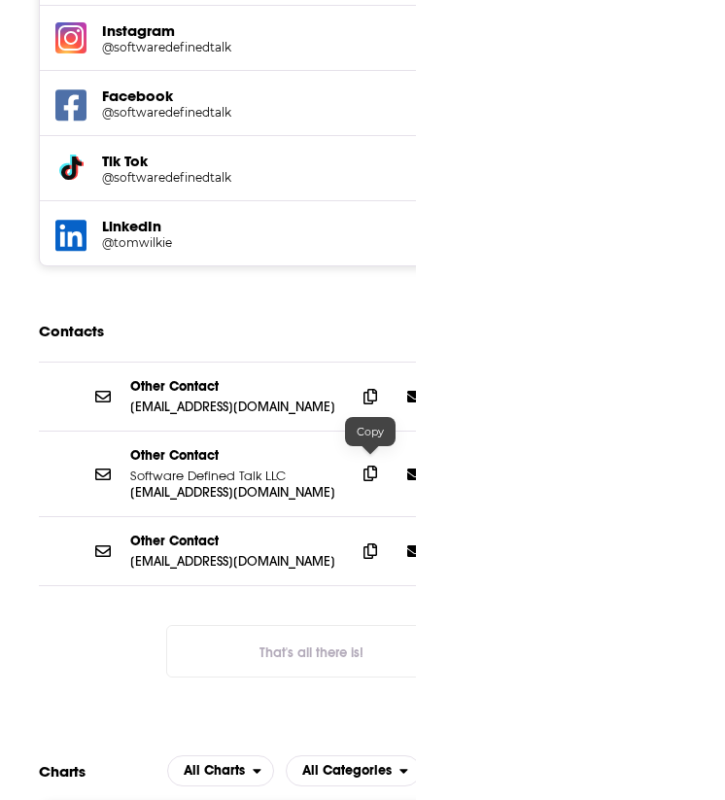
click at [375, 466] on icon at bounding box center [371, 474] width 14 height 16
